Goal: Obtain resource: Obtain resource

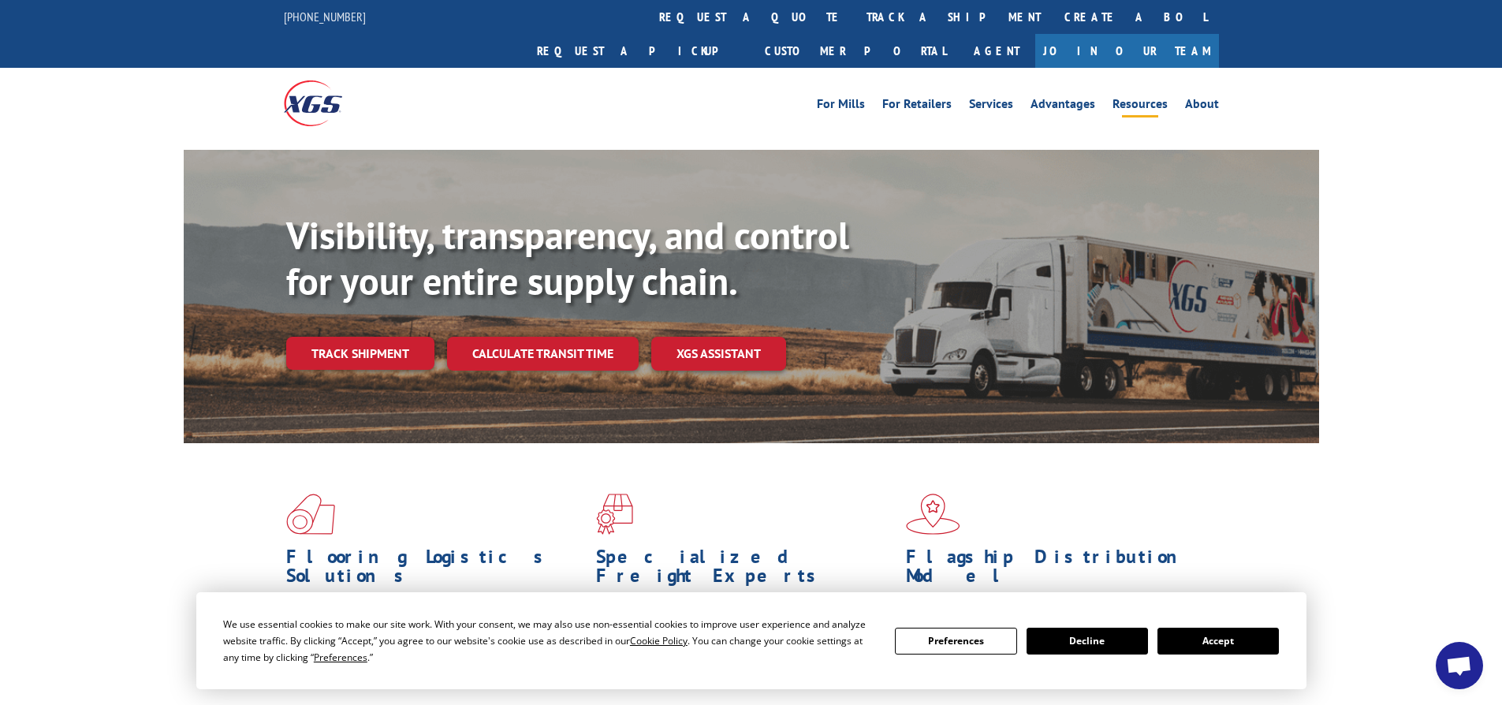
click at [1135, 98] on link "Resources" at bounding box center [1140, 106] width 55 height 17
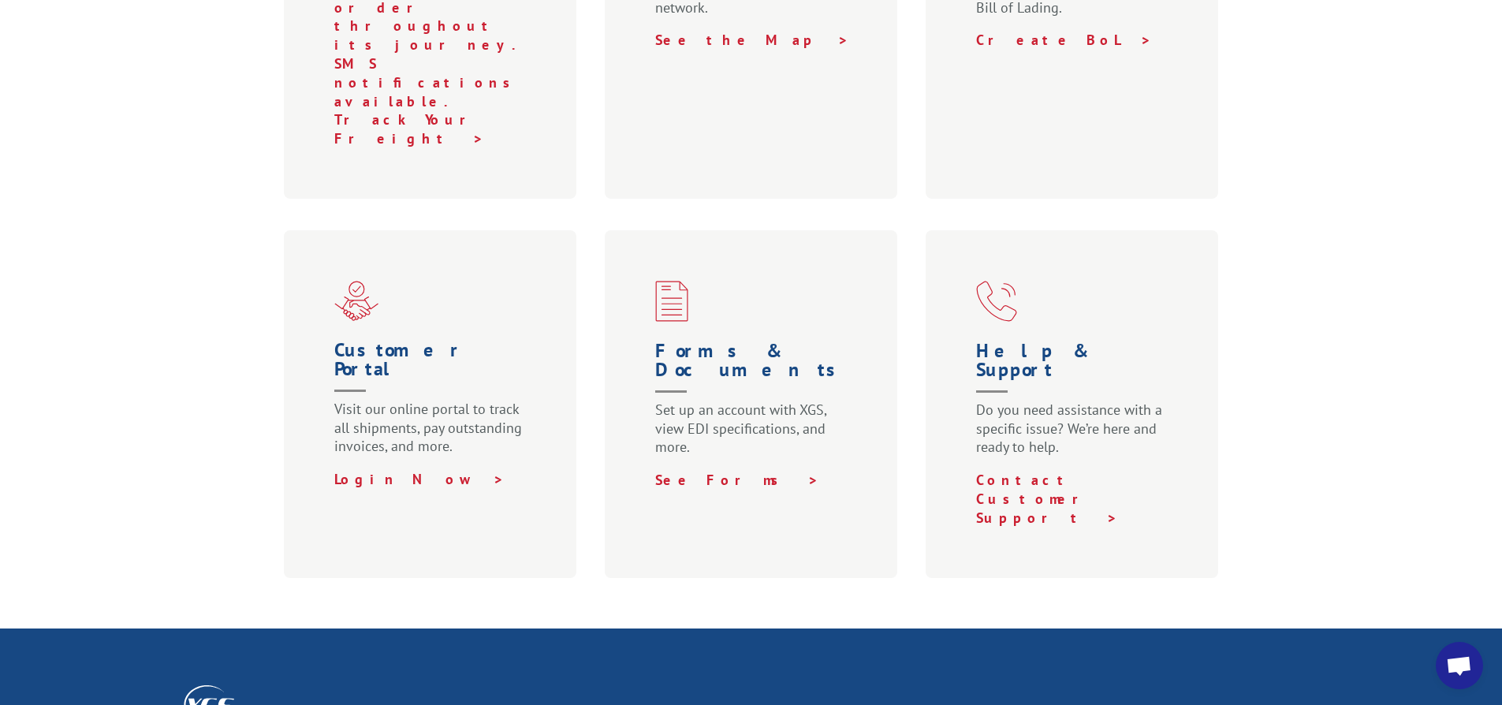
scroll to position [799, 0]
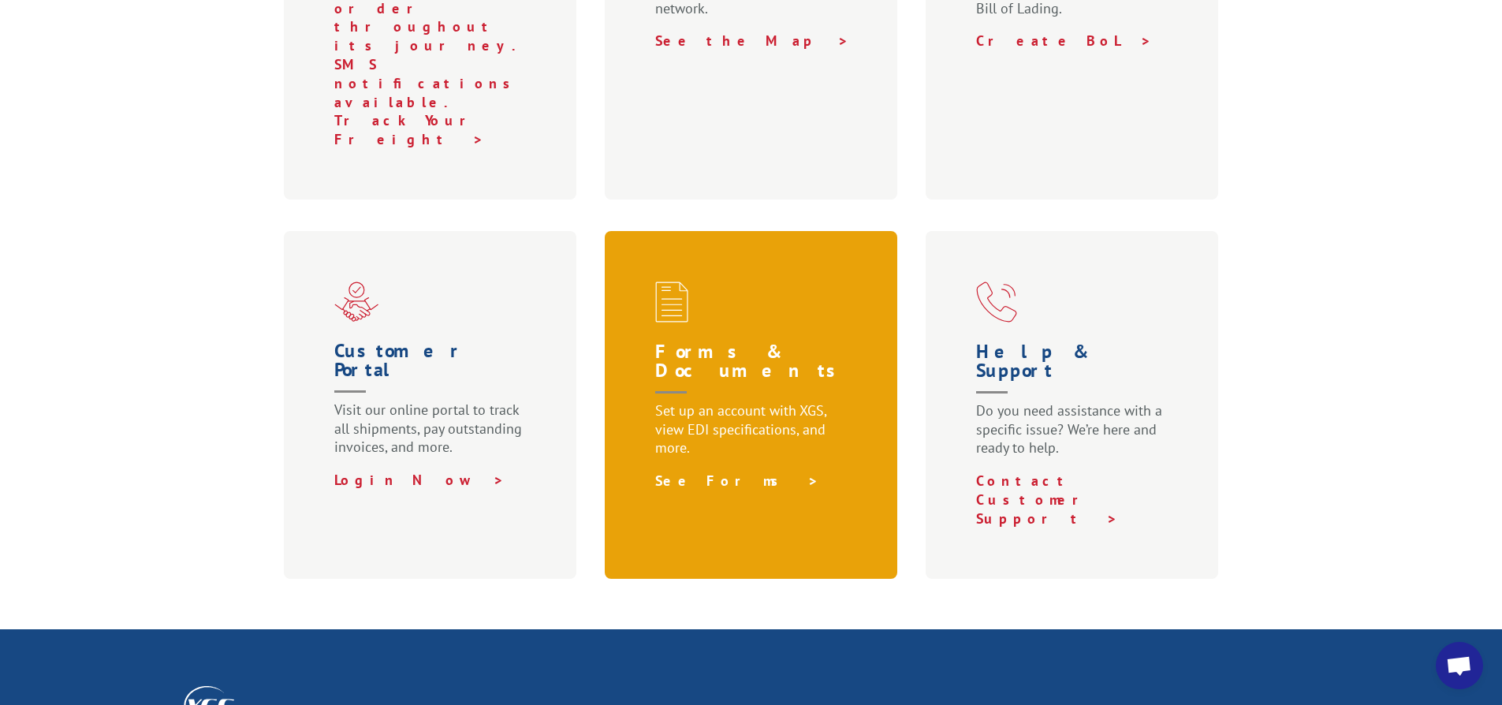
click at [724, 472] on link "See Forms >" at bounding box center [737, 481] width 164 height 18
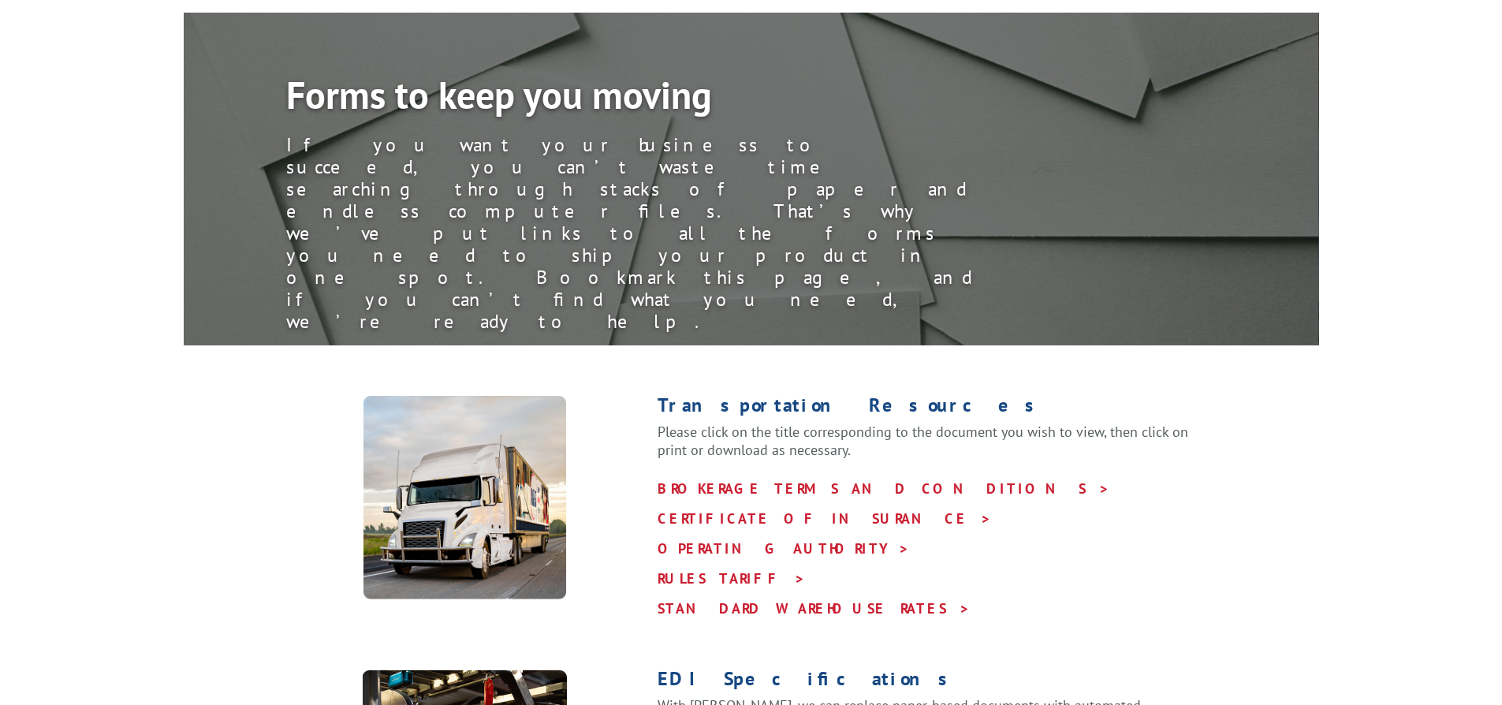
scroll to position [145, 0]
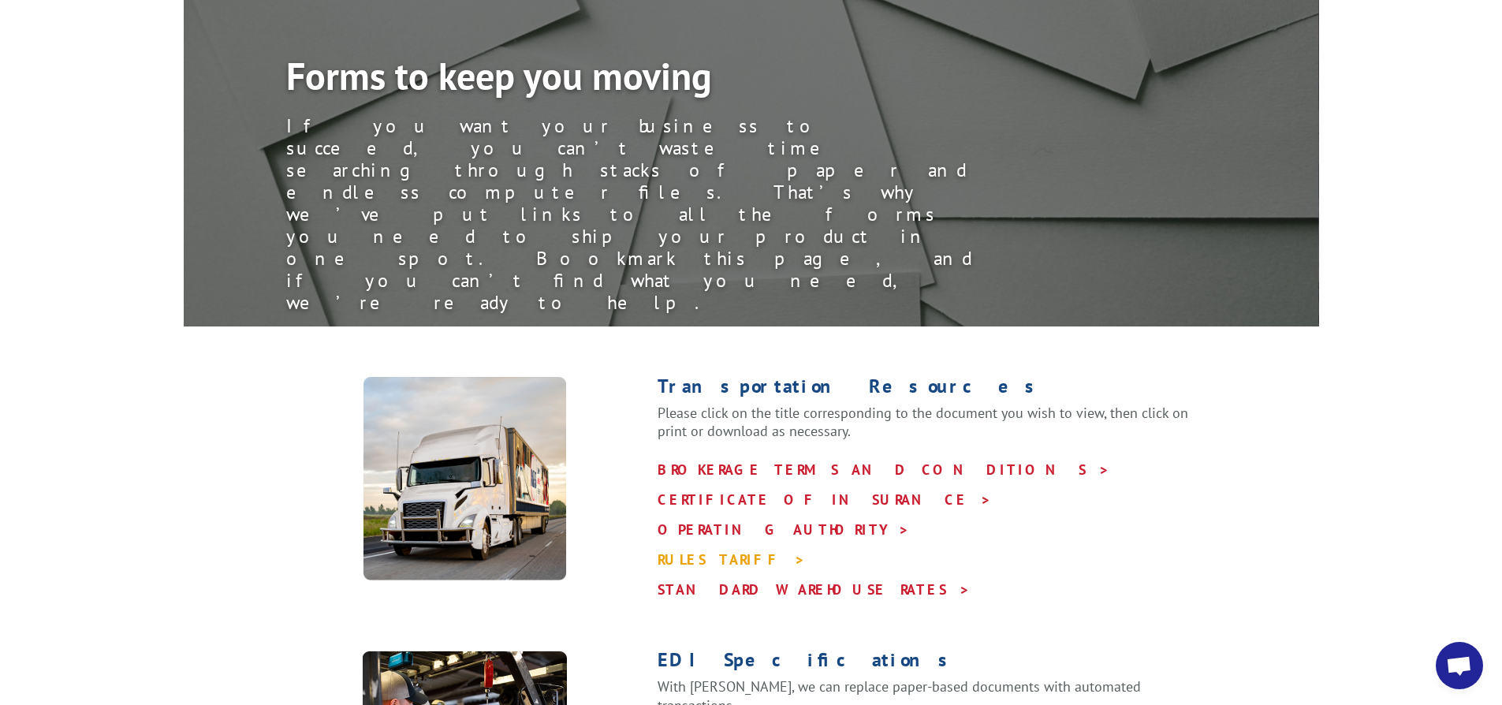
click at [719, 550] on link "RULES TARIFF >" at bounding box center [732, 559] width 148 height 18
